Goal: Find specific page/section: Find specific page/section

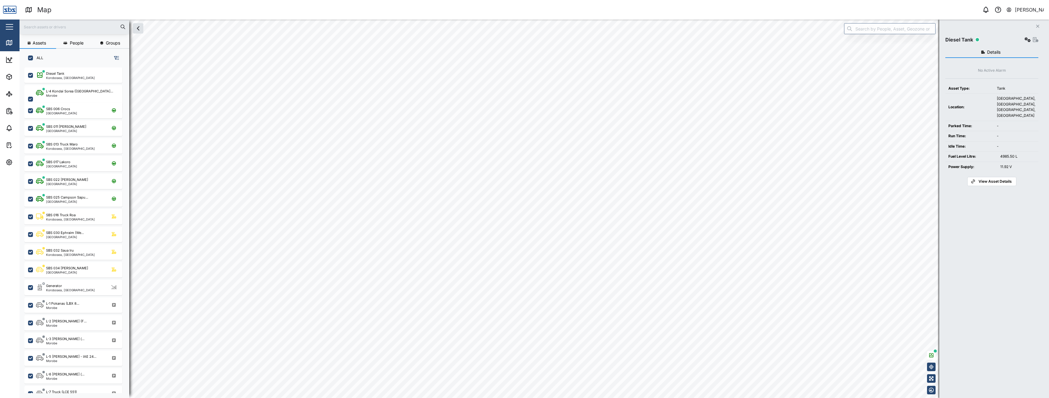
scroll to position [323, 95]
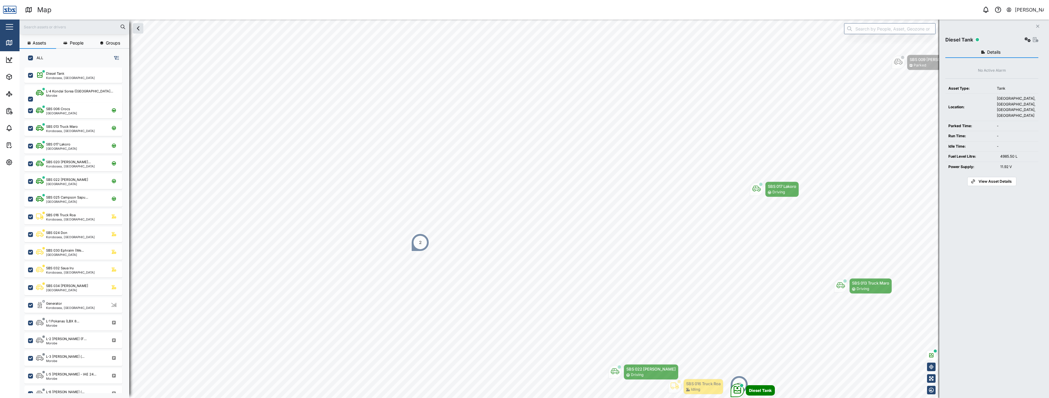
click at [55, 25] on input "text" at bounding box center [74, 26] width 102 height 9
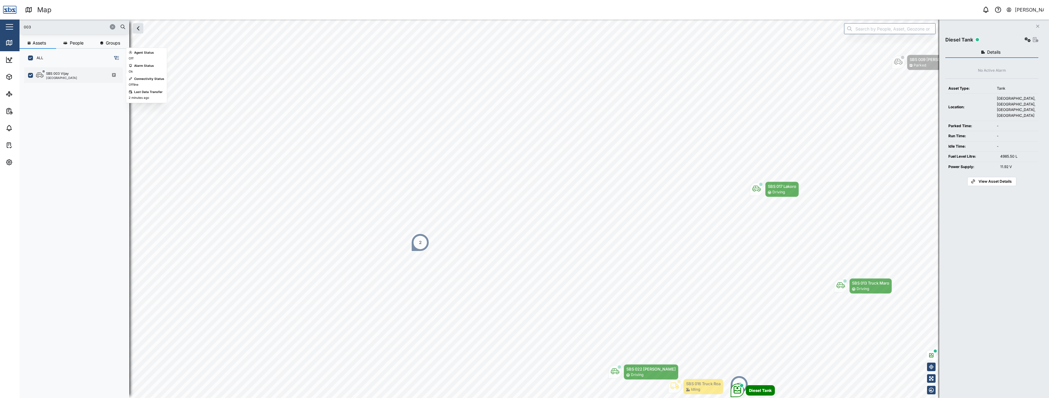
type input "003"
click at [56, 76] on div "[GEOGRAPHIC_DATA]" at bounding box center [61, 77] width 31 height 3
